Goal: Task Accomplishment & Management: Complete application form

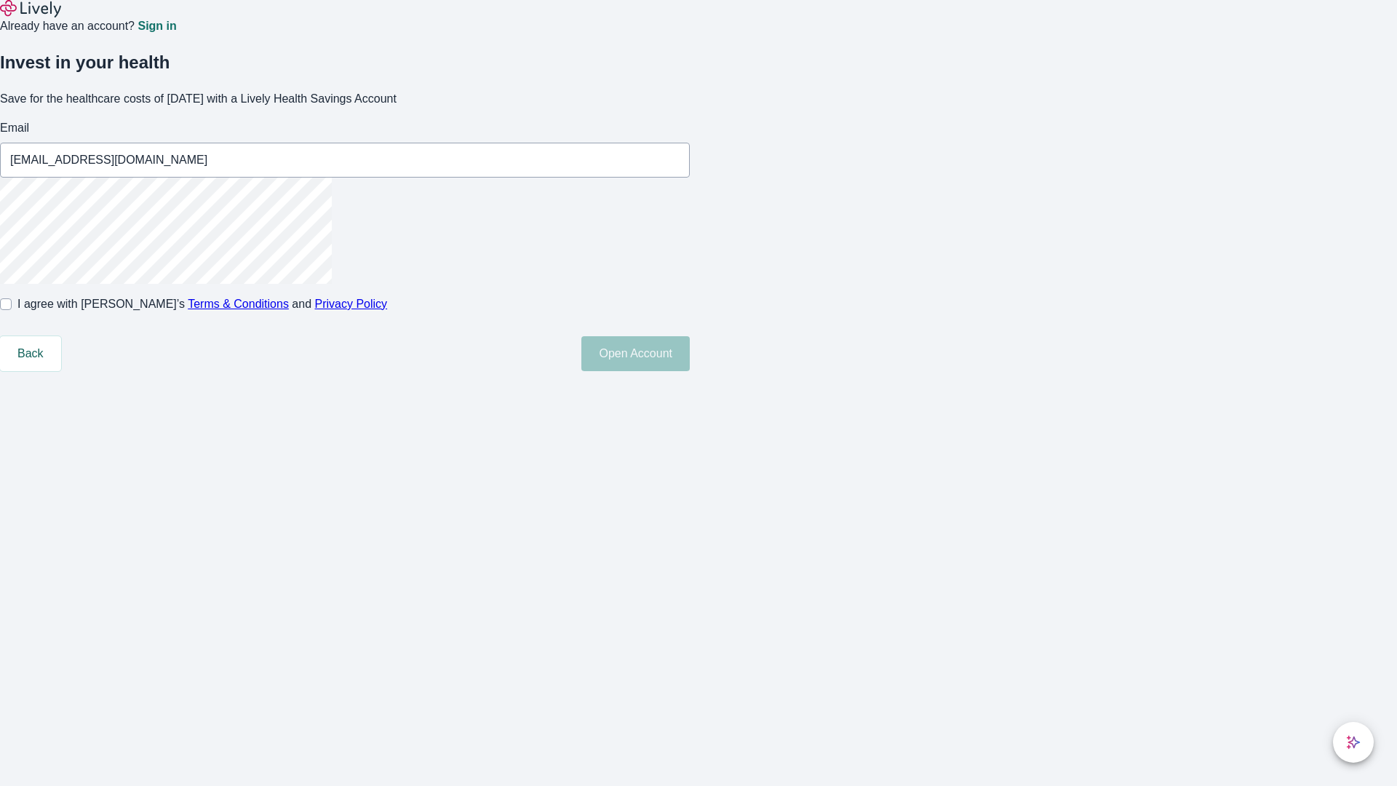
click at [12, 310] on input "I agree with Lively’s Terms & Conditions and Privacy Policy" at bounding box center [6, 304] width 12 height 12
checkbox input "true"
click at [690, 371] on button "Open Account" at bounding box center [635, 353] width 108 height 35
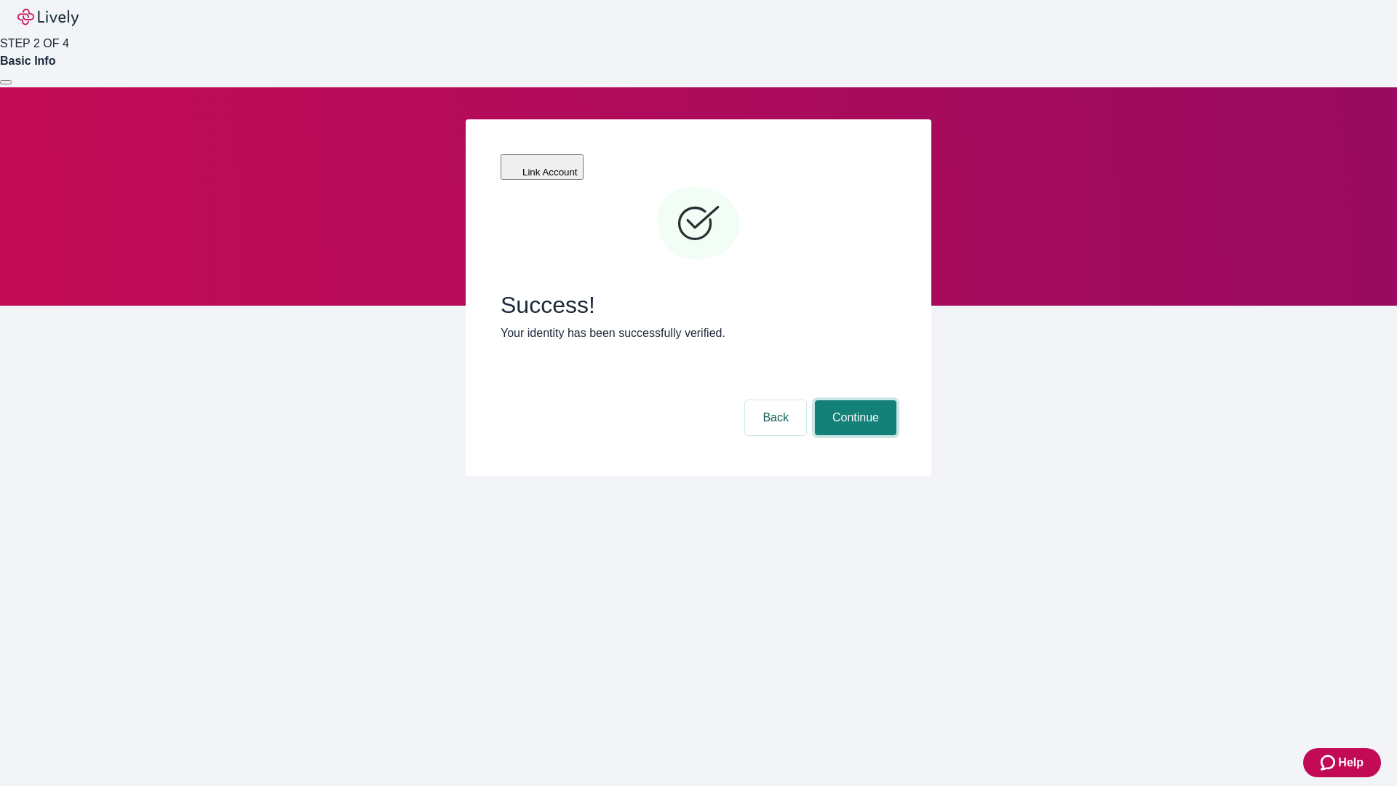
click at [854, 400] on button "Continue" at bounding box center [855, 417] width 81 height 35
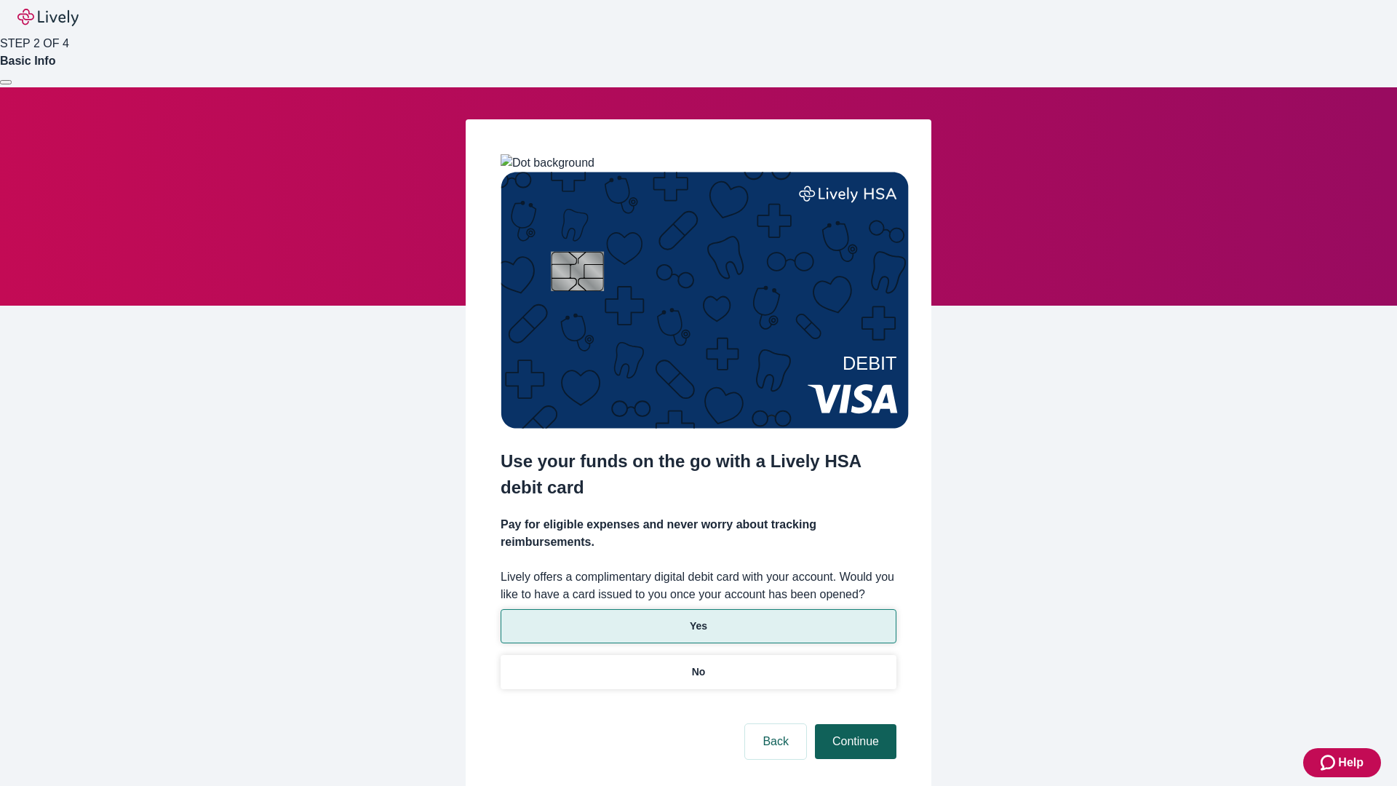
click at [698, 619] on p "Yes" at bounding box center [698, 626] width 17 height 15
click at [854, 724] on button "Continue" at bounding box center [855, 741] width 81 height 35
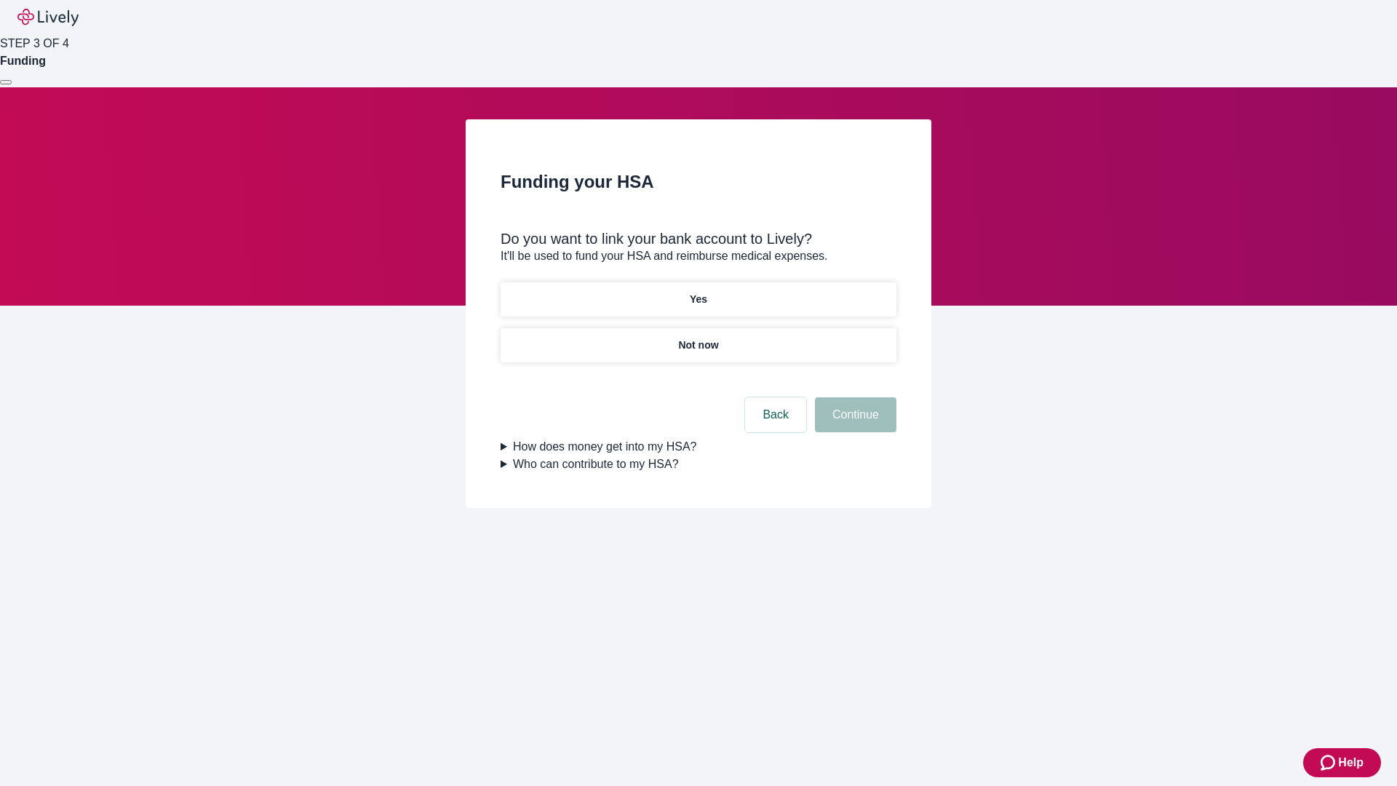
click at [698, 338] on p "Not now" at bounding box center [698, 345] width 40 height 15
click at [854, 424] on button "Continue" at bounding box center [855, 414] width 81 height 35
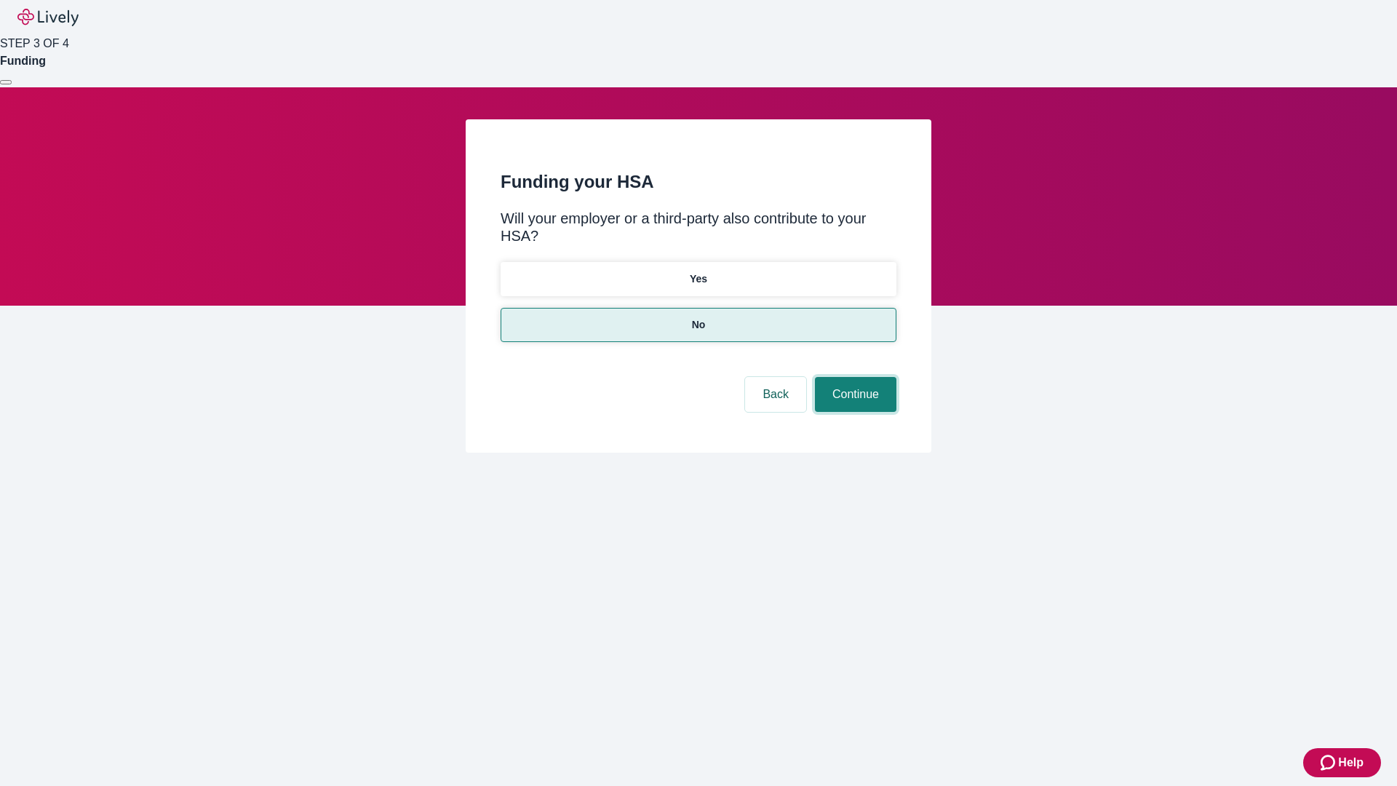
click at [854, 377] on button "Continue" at bounding box center [855, 394] width 81 height 35
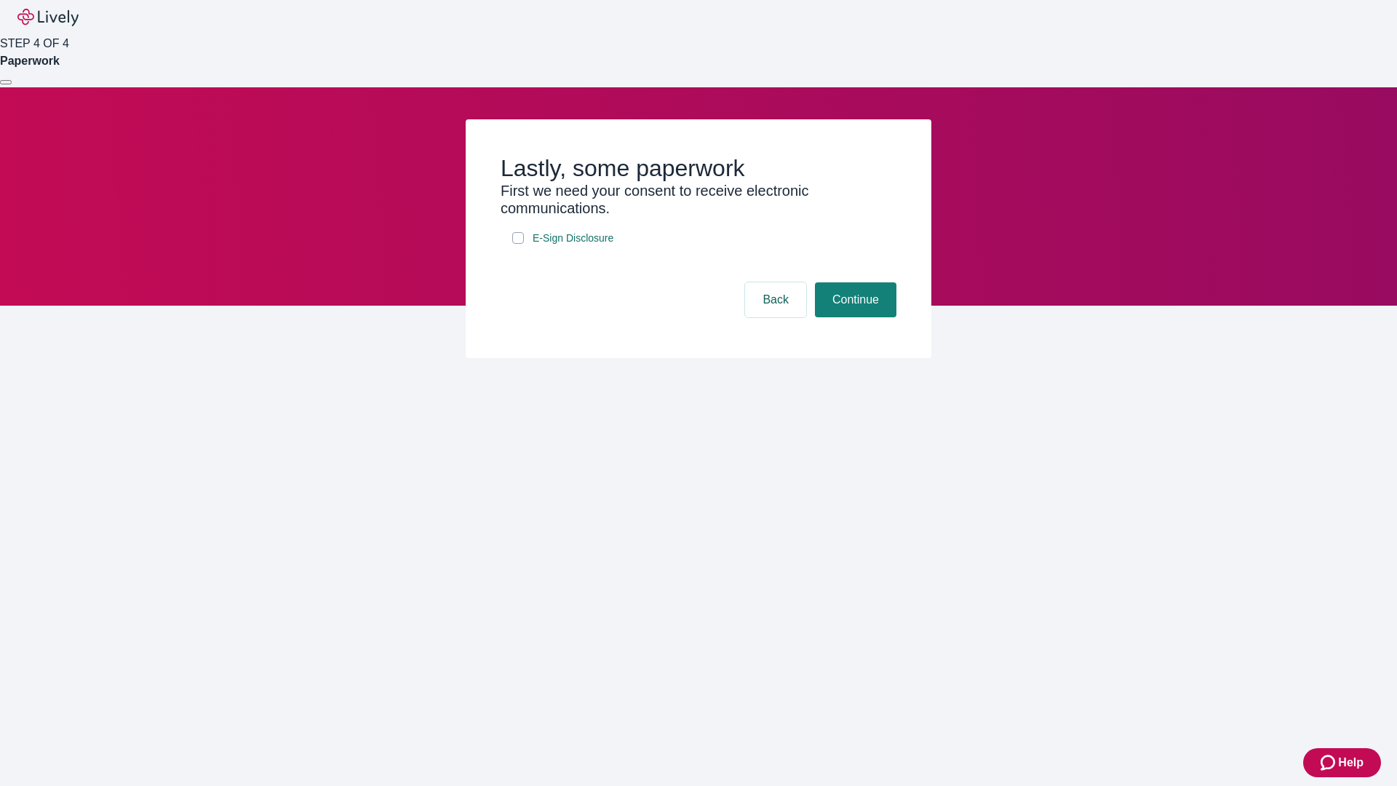
click at [518, 244] on input "E-Sign Disclosure" at bounding box center [518, 238] width 12 height 12
checkbox input "true"
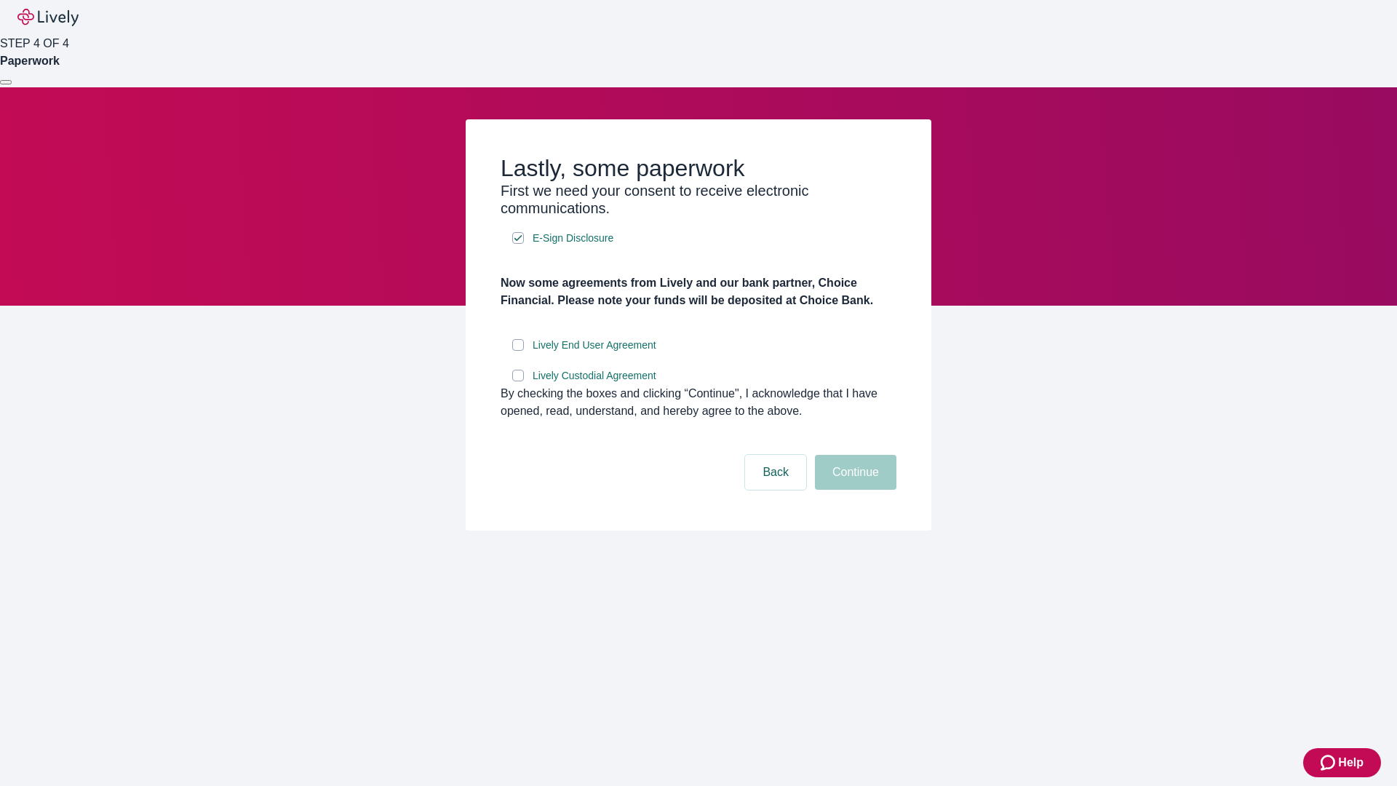
click at [518, 351] on input "Lively End User Agreement" at bounding box center [518, 345] width 12 height 12
checkbox input "true"
click at [518, 381] on input "Lively Custodial Agreement" at bounding box center [518, 376] width 12 height 12
checkbox input "true"
click at [854, 490] on button "Continue" at bounding box center [855, 472] width 81 height 35
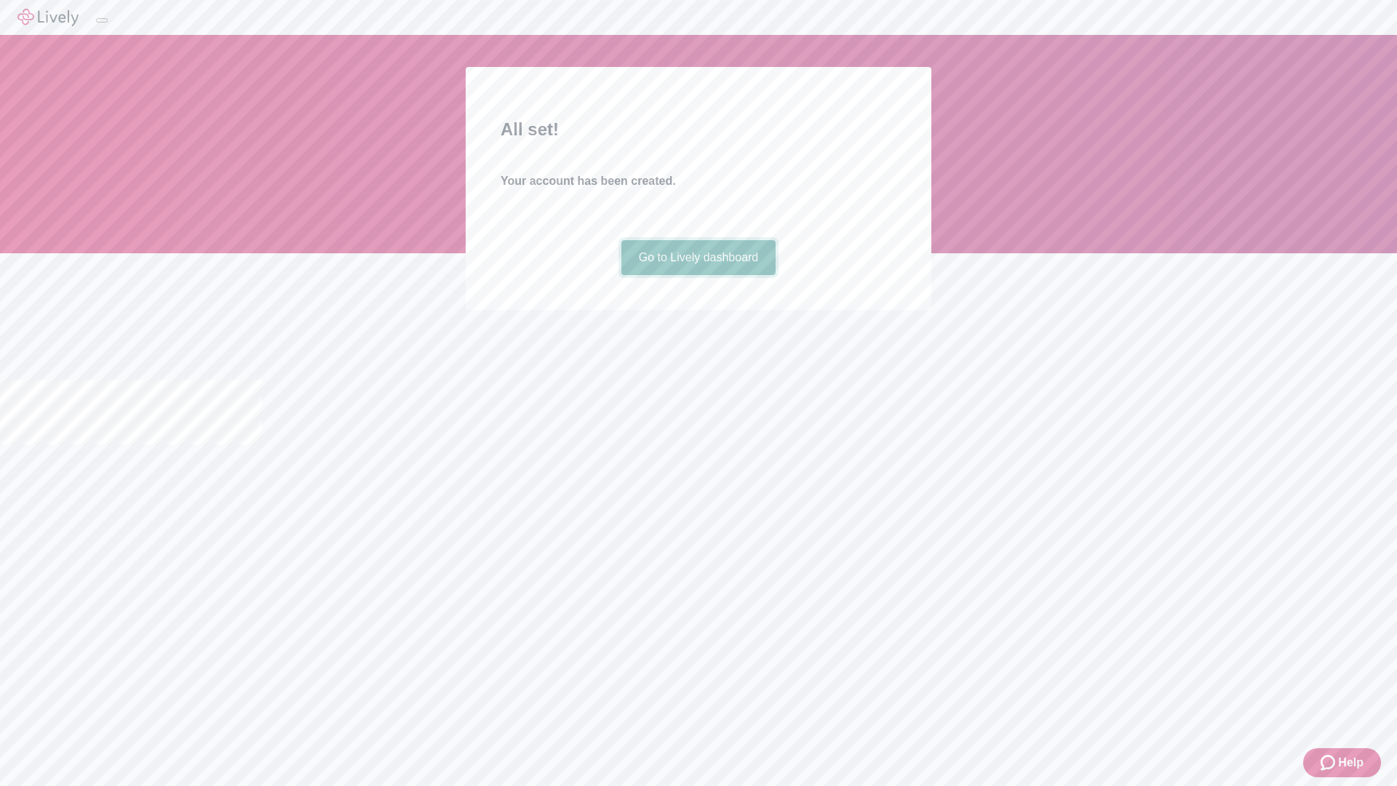
click at [698, 275] on link "Go to Lively dashboard" at bounding box center [698, 257] width 155 height 35
